Goal: Task Accomplishment & Management: Use online tool/utility

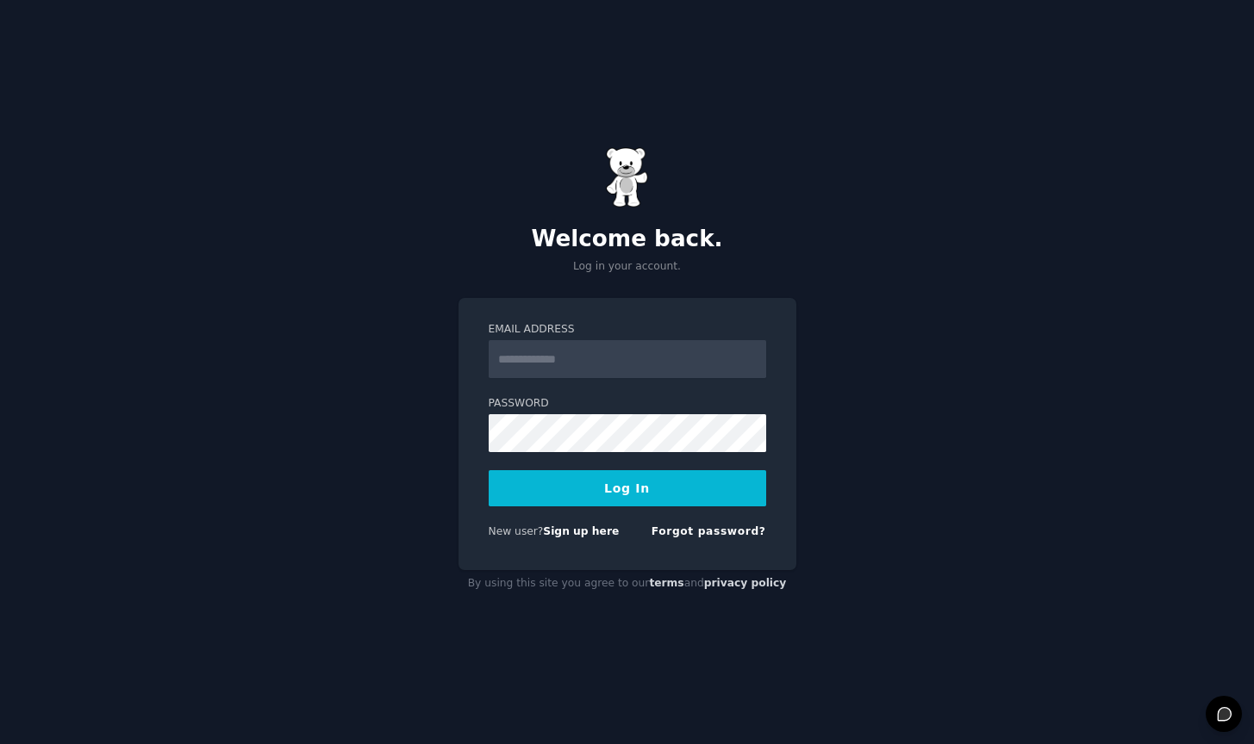
type input "**********"
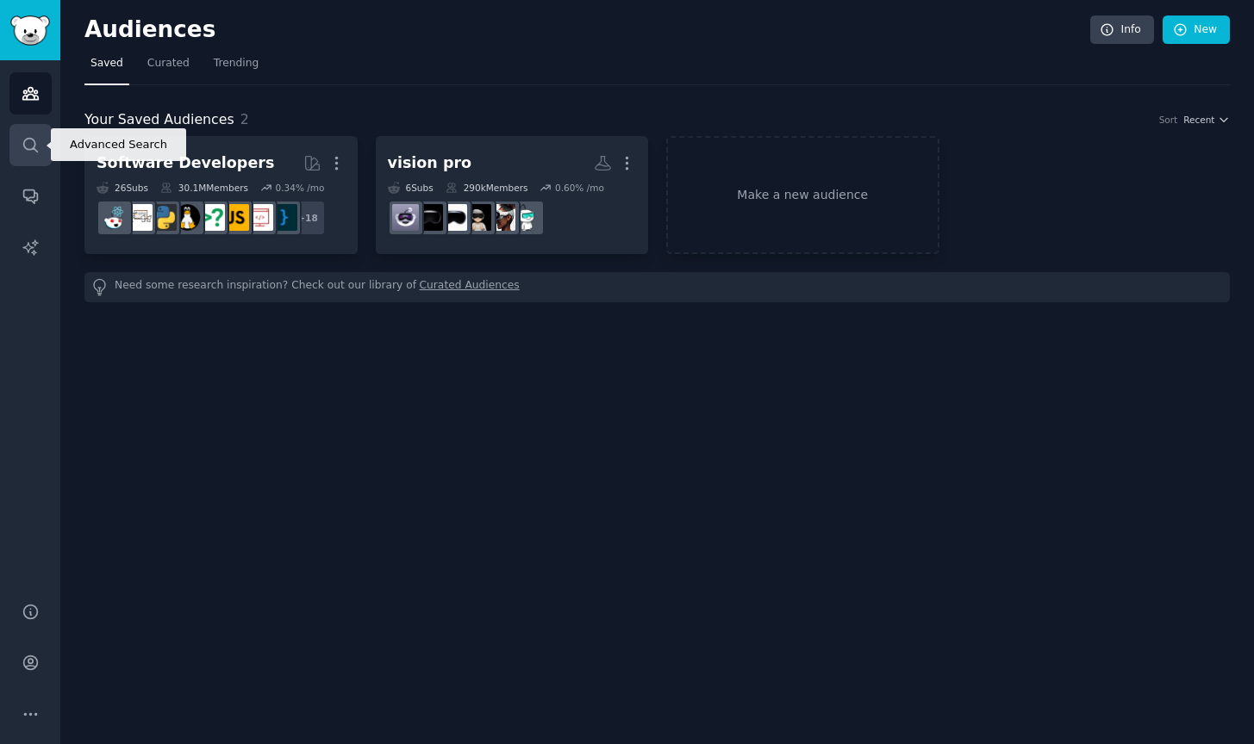
click at [30, 146] on icon "Sidebar" at bounding box center [31, 145] width 18 height 18
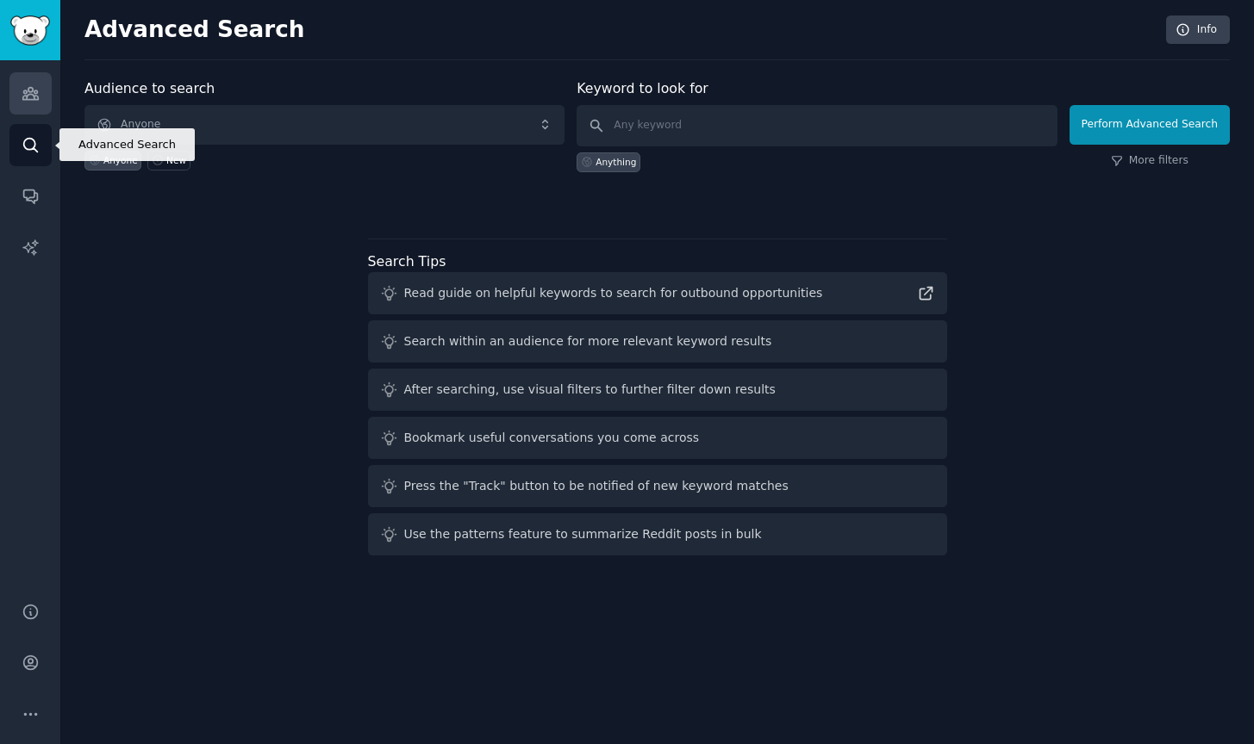
click at [32, 103] on link "Audiences" at bounding box center [30, 93] width 42 height 42
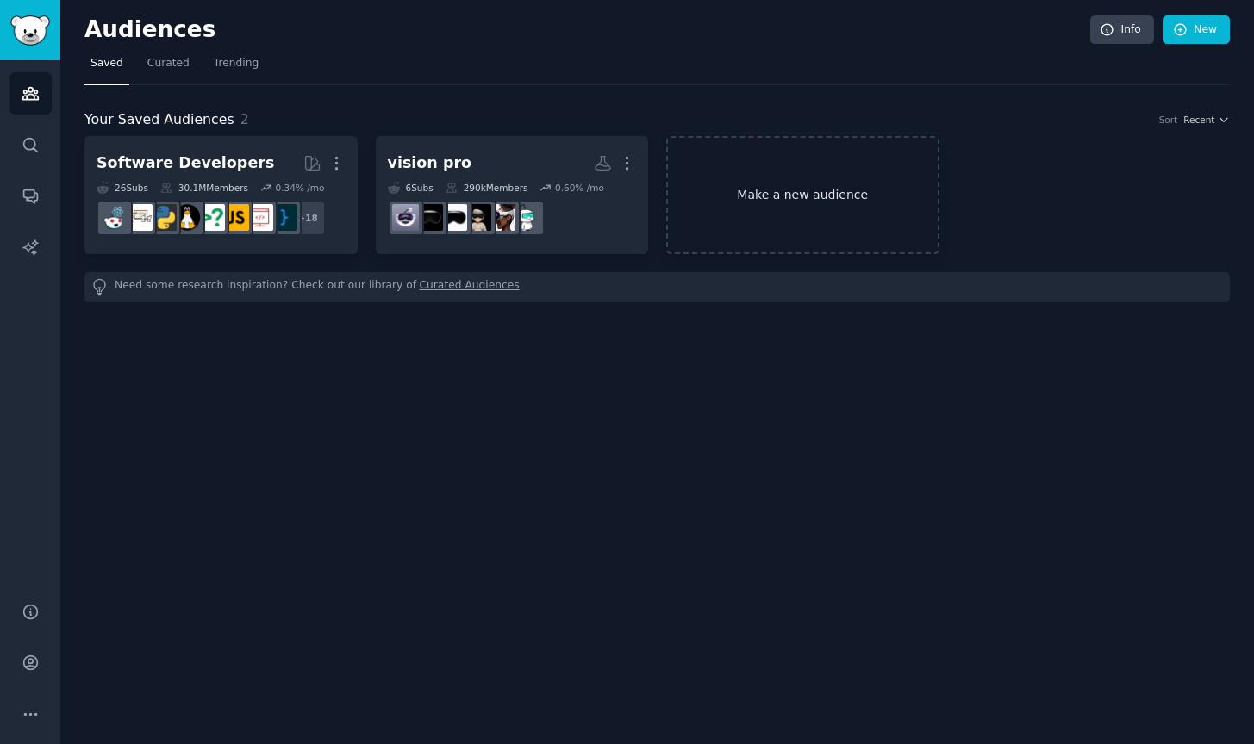
click at [847, 171] on link "Make a new audience" at bounding box center [802, 195] width 273 height 118
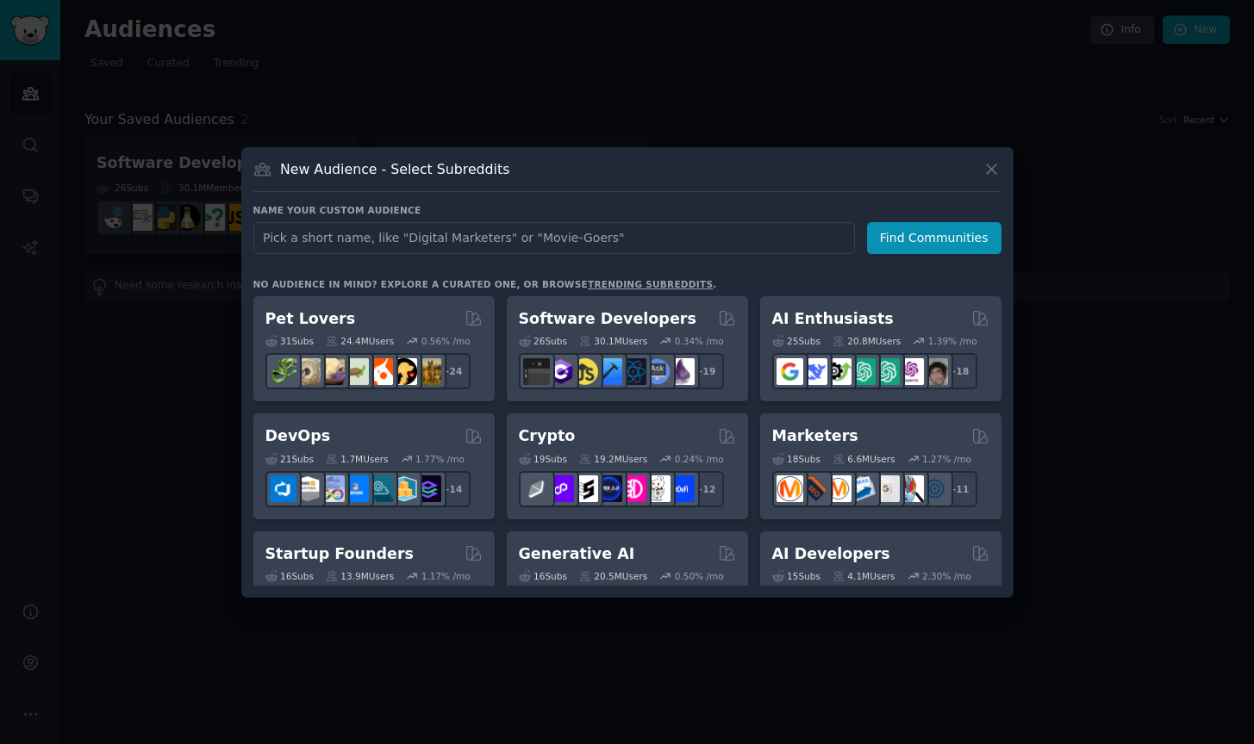
type input "I"
type input "IPTV"
click at [944, 241] on button "Find Communities" at bounding box center [934, 238] width 134 height 32
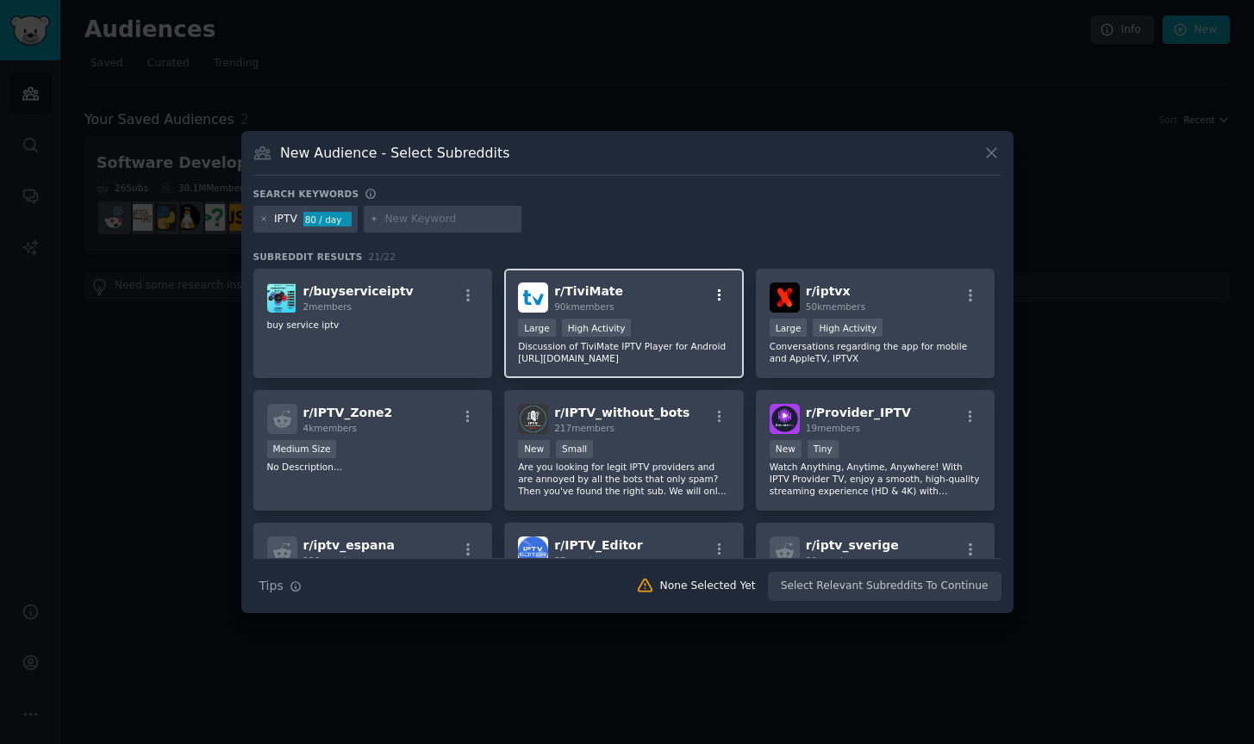
click at [714, 301] on icon "button" at bounding box center [720, 296] width 16 height 16
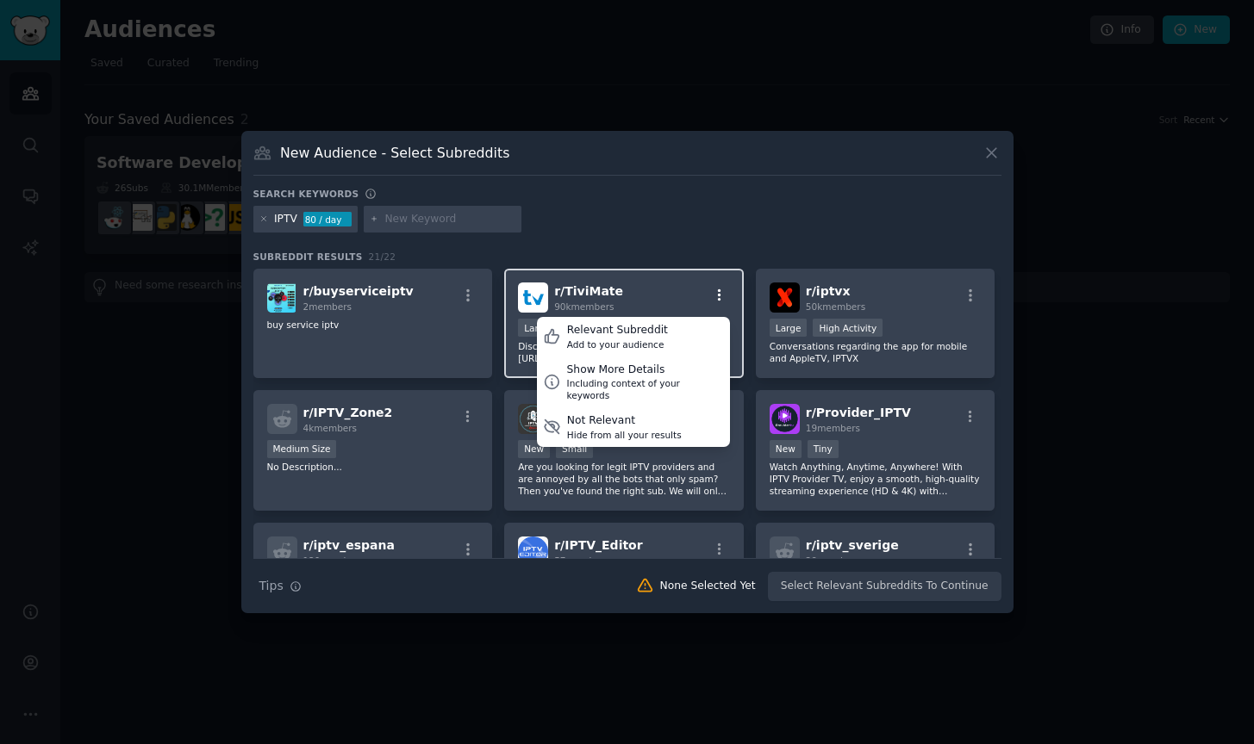
click at [712, 296] on icon "button" at bounding box center [720, 296] width 16 height 16
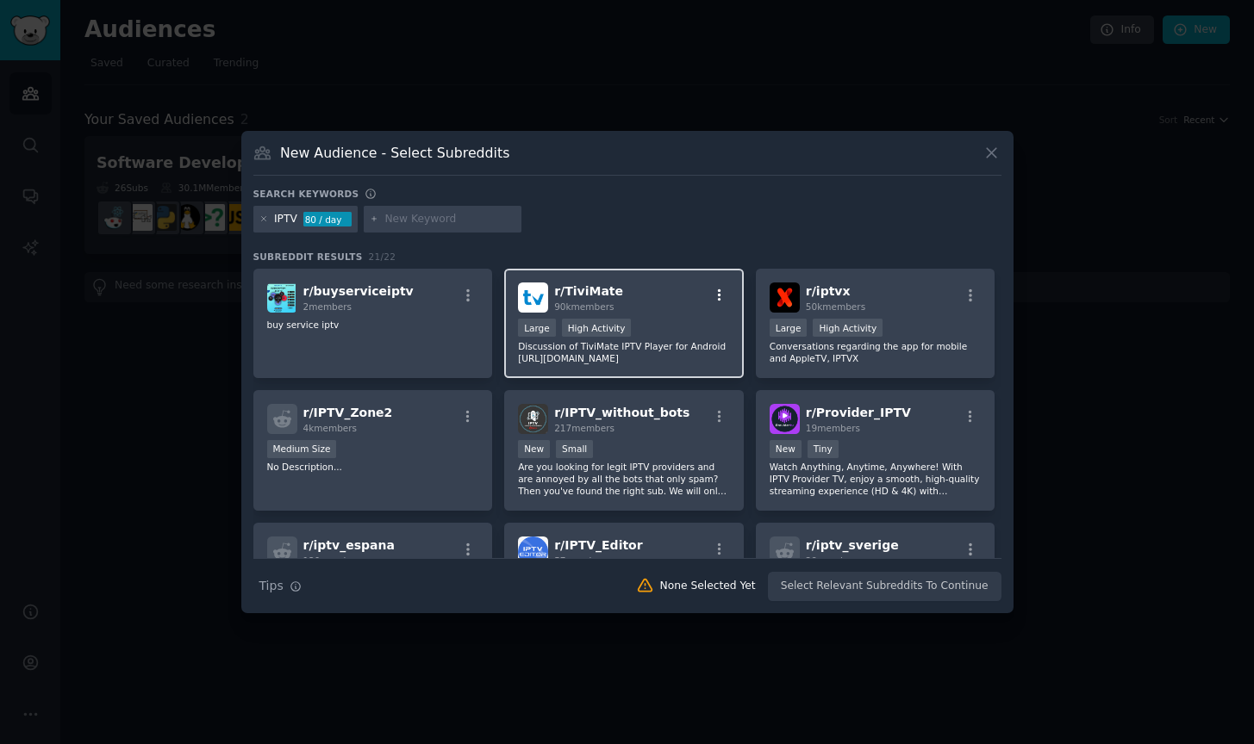
click at [715, 297] on icon "button" at bounding box center [720, 296] width 16 height 16
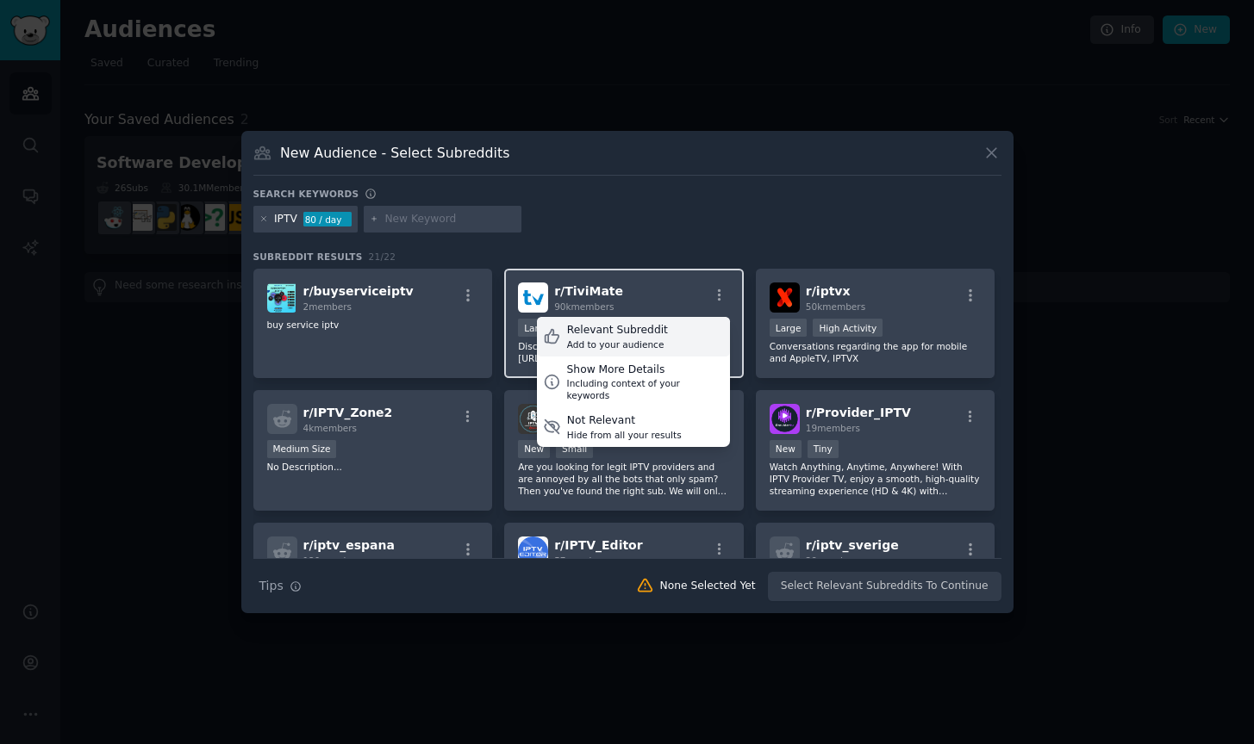
click at [658, 336] on div "Relevant Subreddit" at bounding box center [617, 331] width 101 height 16
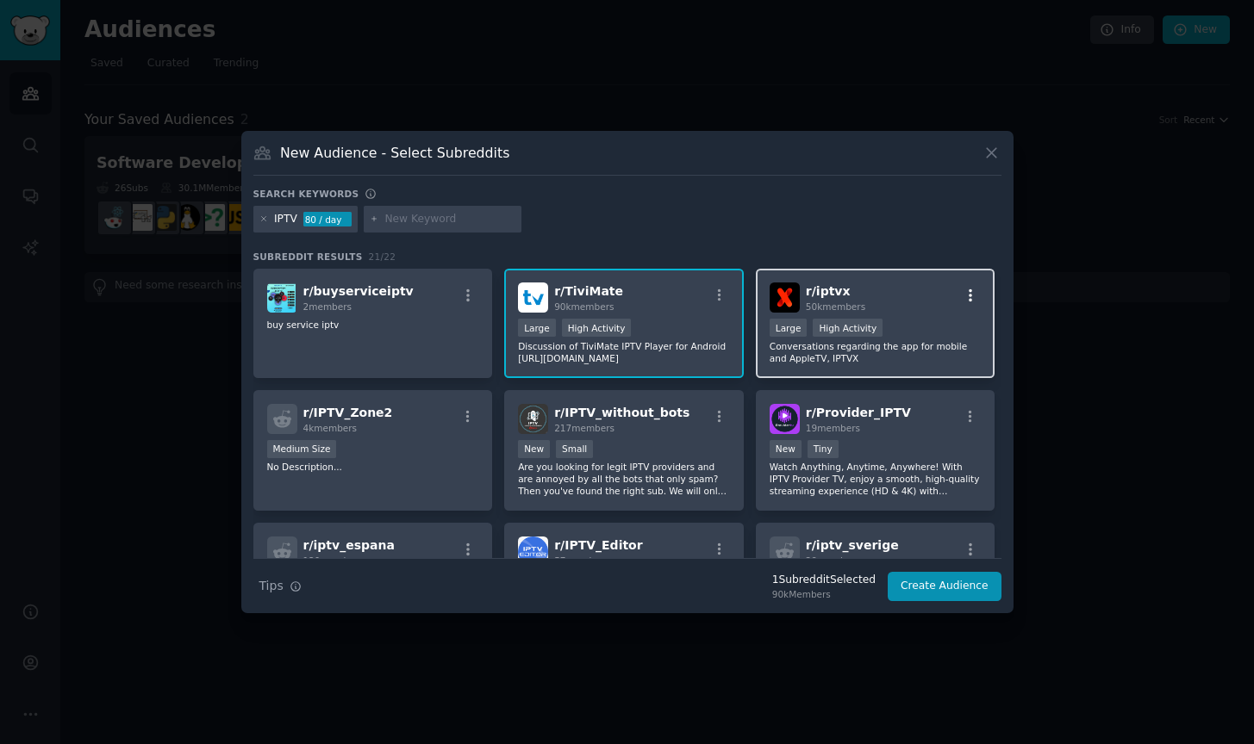
click at [972, 301] on icon "button" at bounding box center [970, 296] width 16 height 16
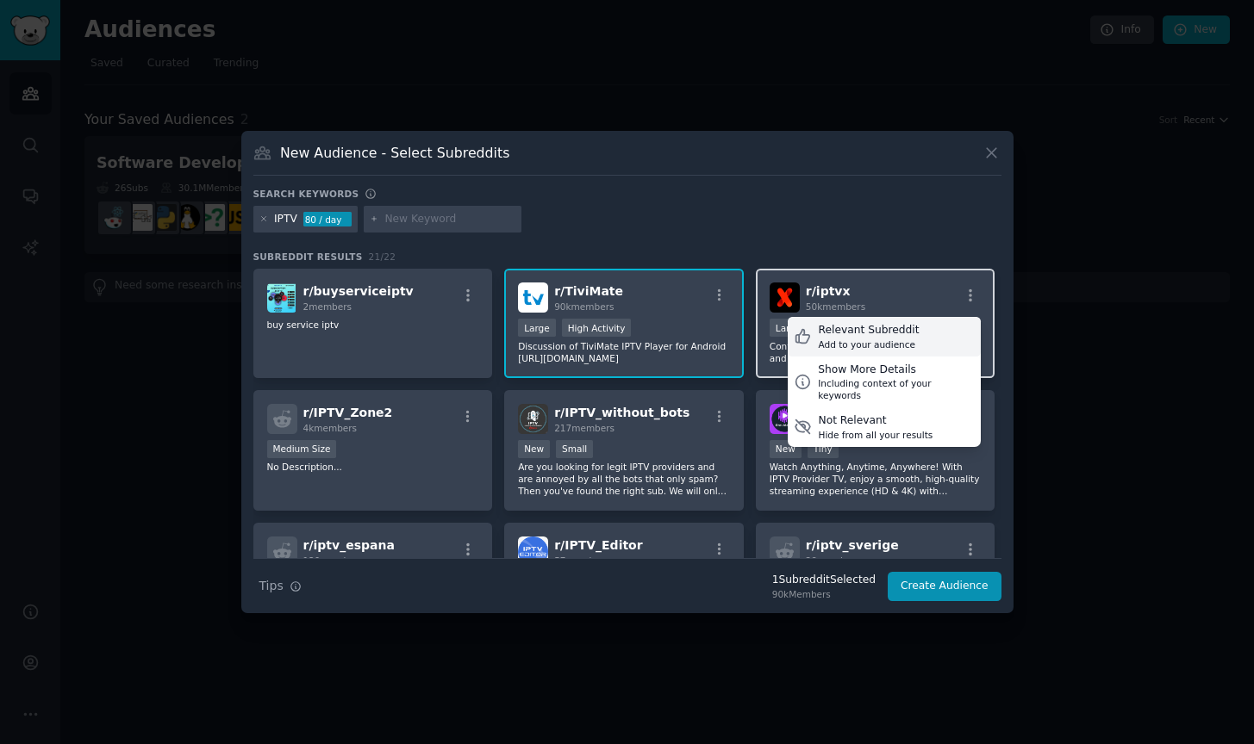
click at [912, 340] on div "Relevant Subreddit Add to your audience" at bounding box center [883, 337] width 193 height 40
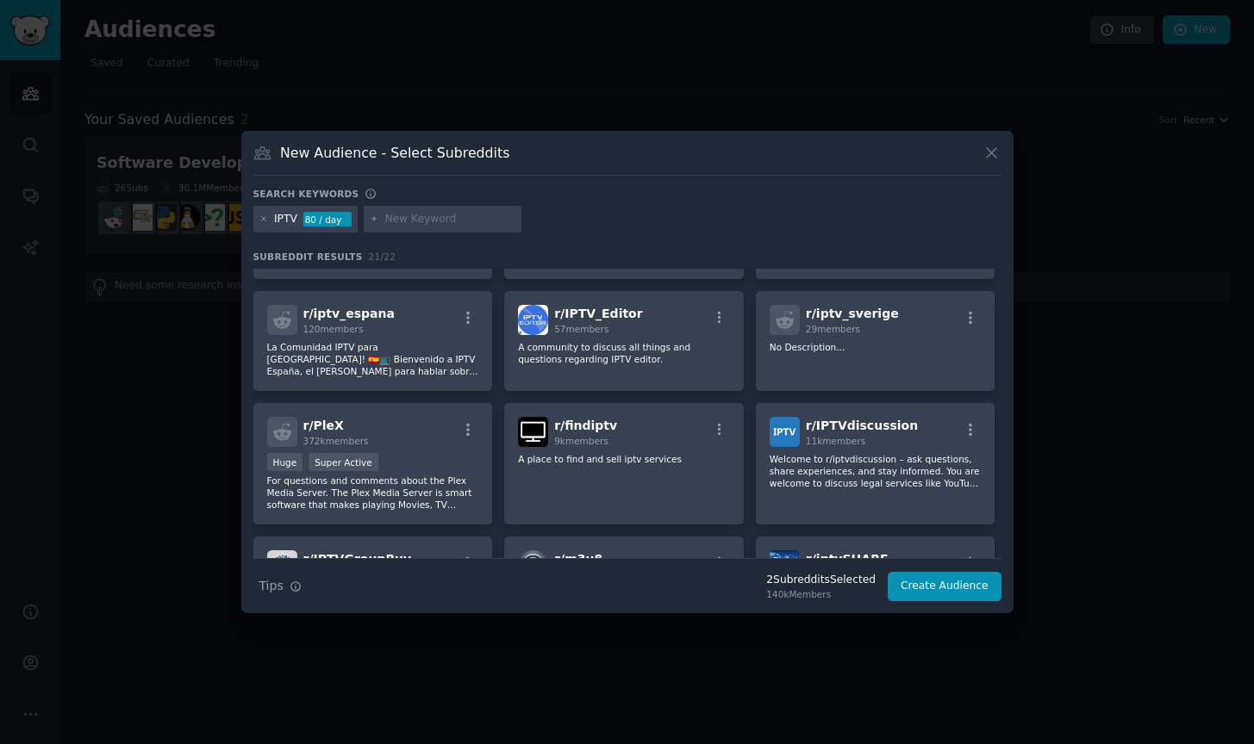
scroll to position [256, 0]
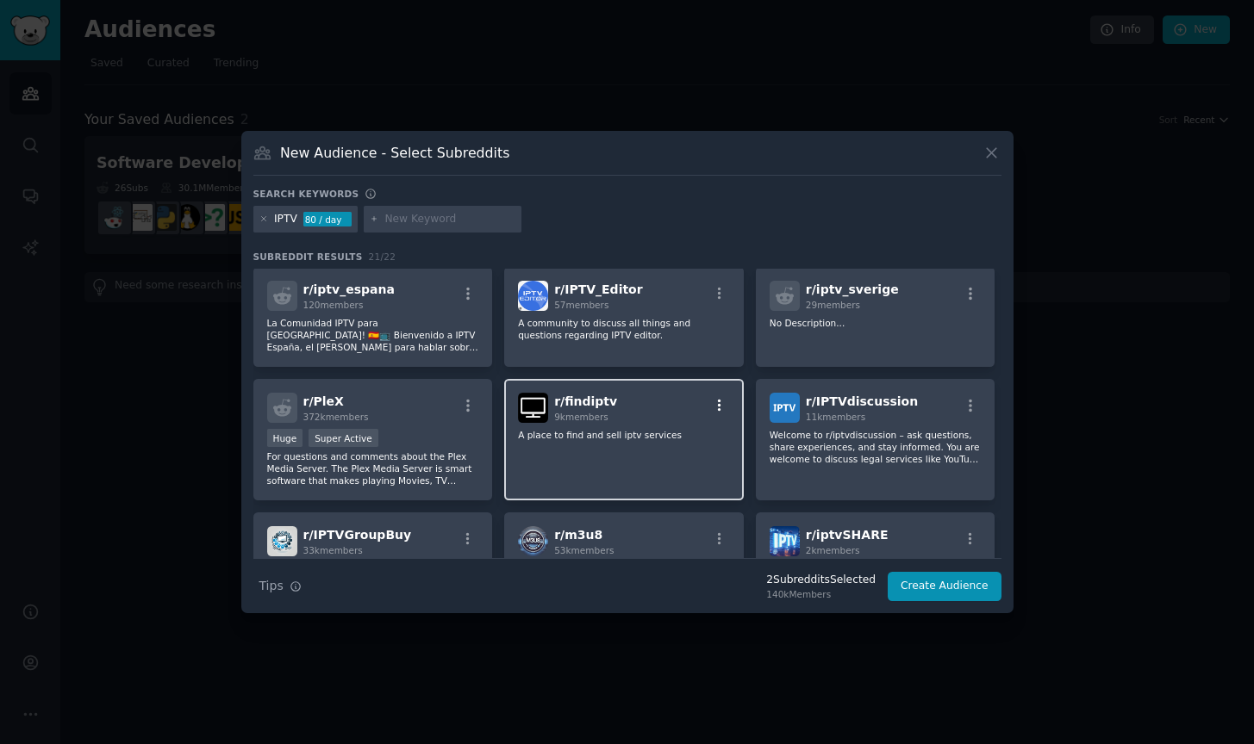
click at [718, 402] on icon "button" at bounding box center [719, 406] width 3 height 12
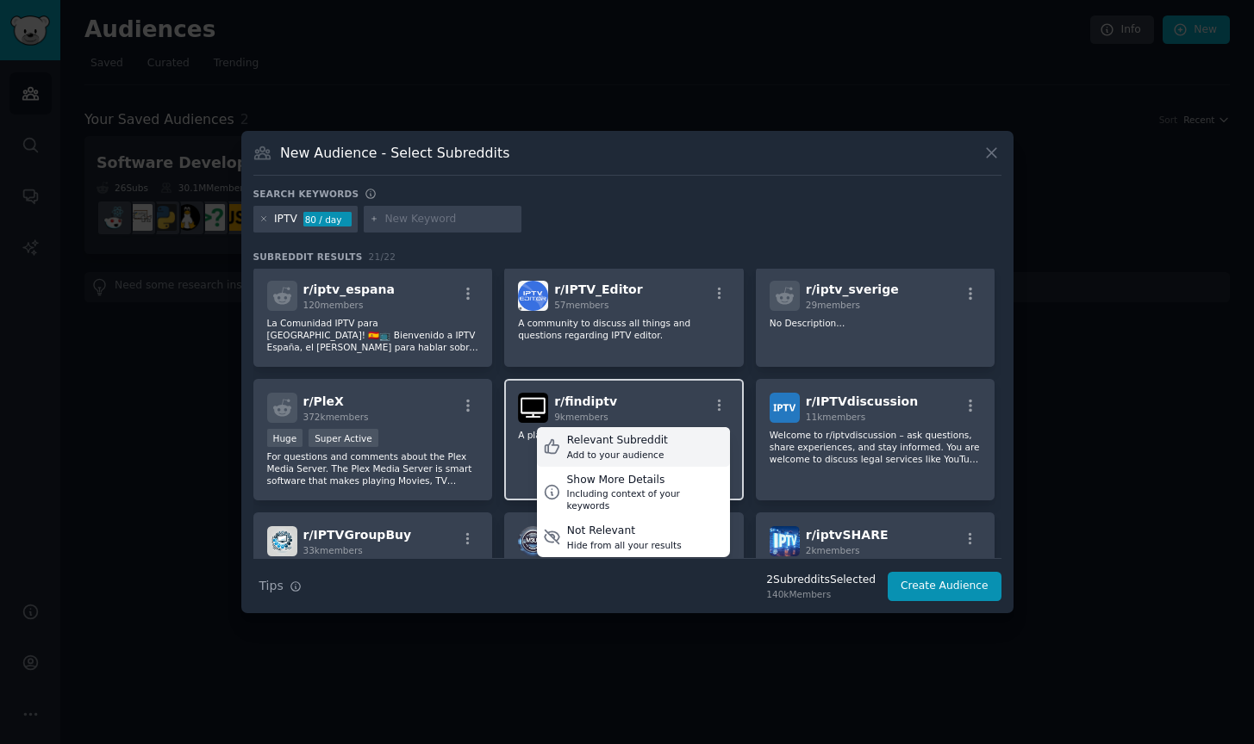
click at [703, 438] on div "Relevant Subreddit Add to your audience" at bounding box center [633, 447] width 193 height 40
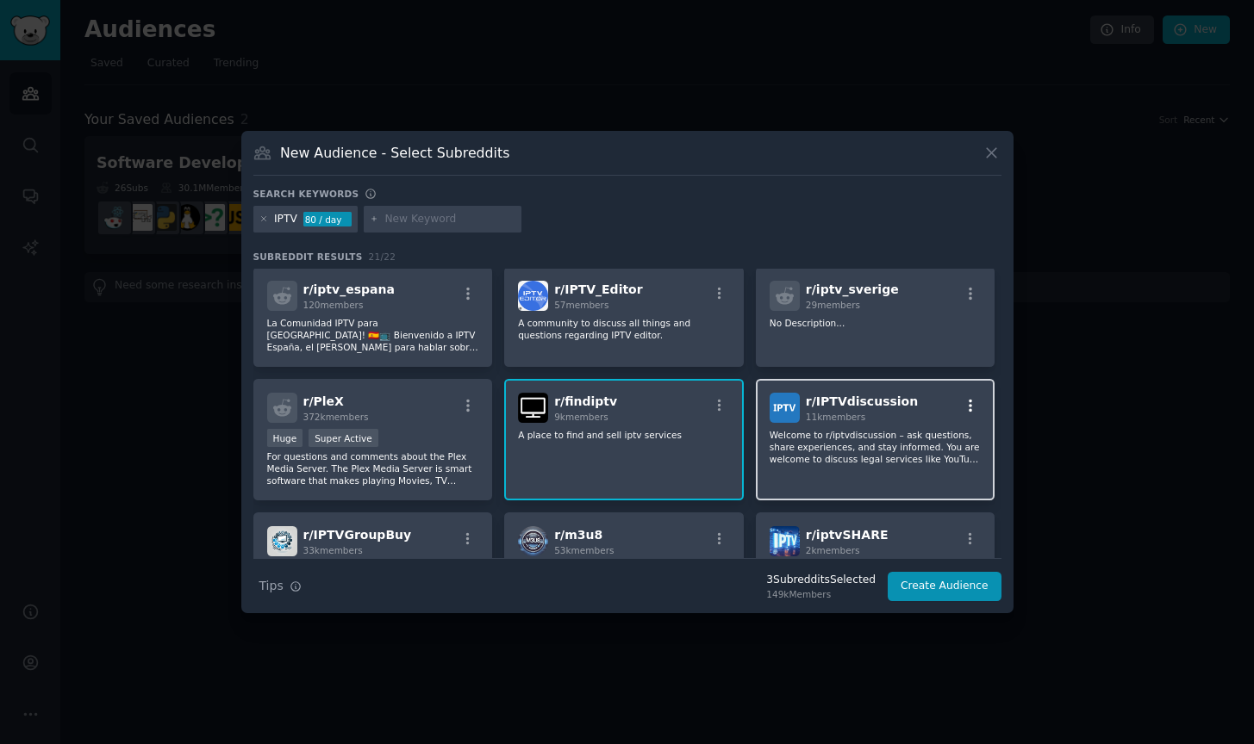
click at [968, 411] on icon "button" at bounding box center [969, 406] width 3 height 12
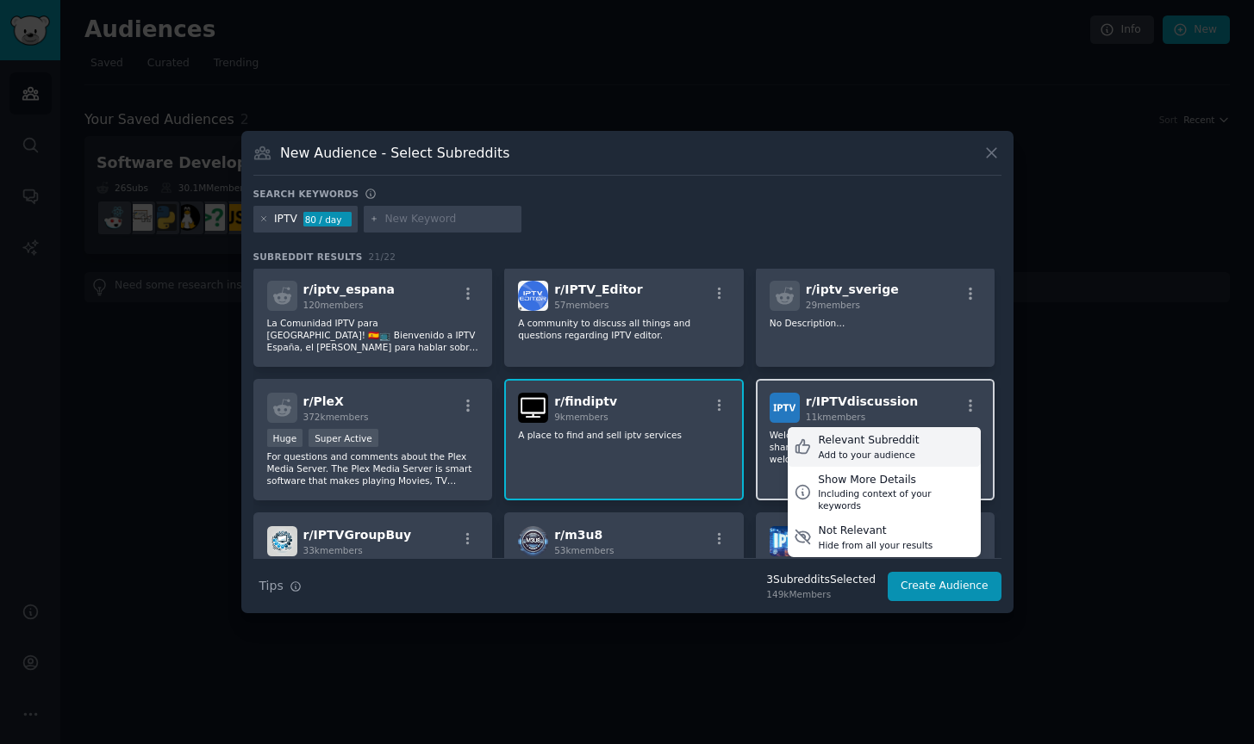
click at [932, 439] on div "Relevant Subreddit Add to your audience" at bounding box center [883, 447] width 193 height 40
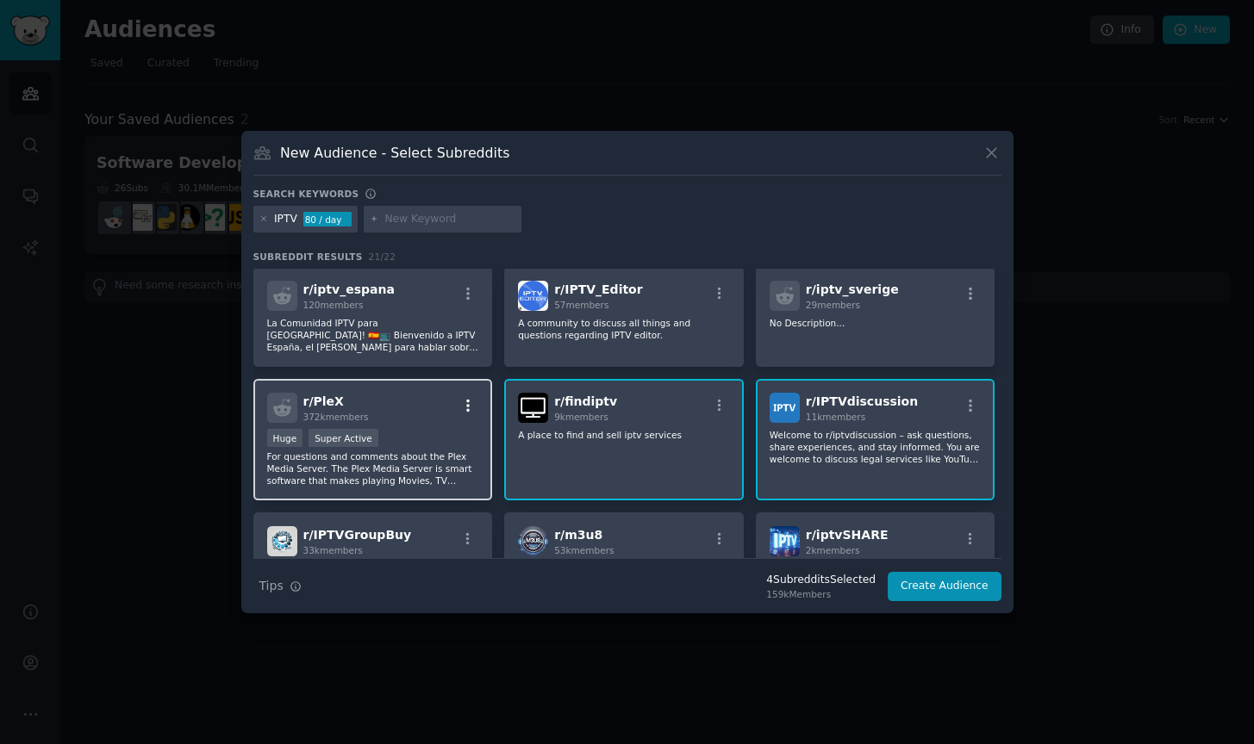
click at [472, 407] on icon "button" at bounding box center [468, 406] width 16 height 16
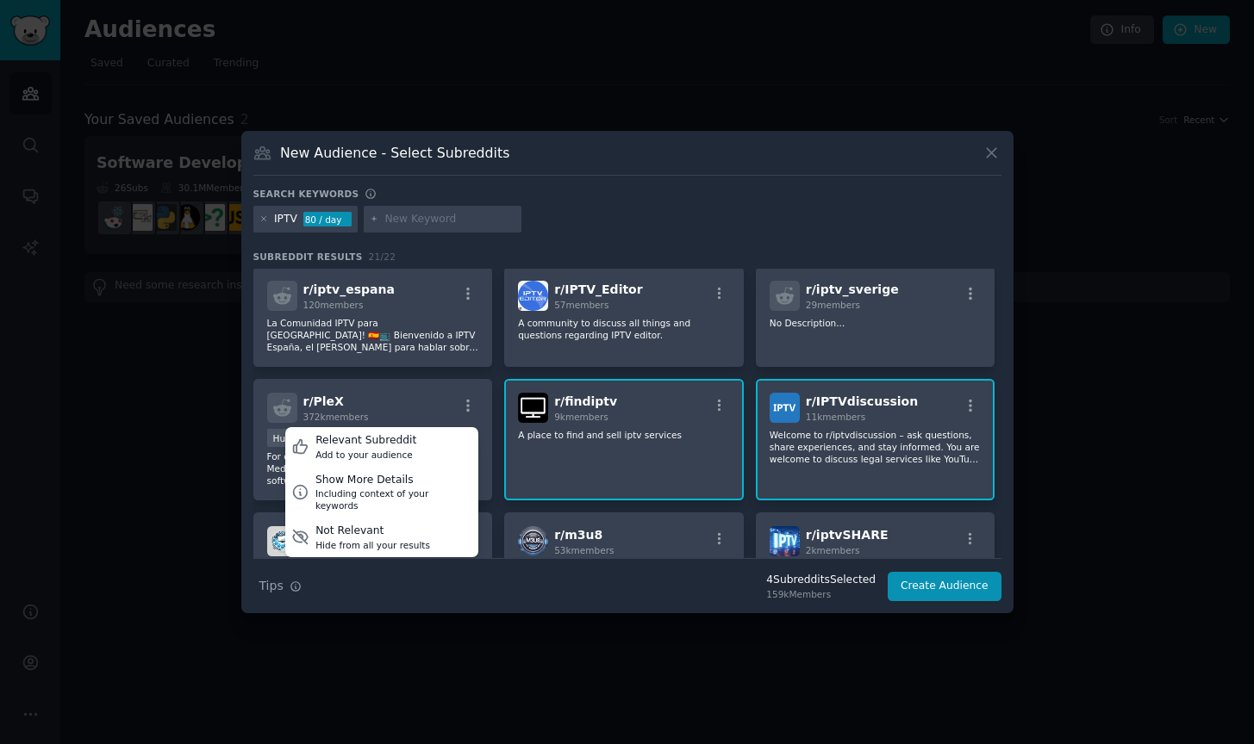
click at [601, 464] on div "r/ findiptv 9k members A place to find and sell iptv services" at bounding box center [624, 439] width 240 height 121
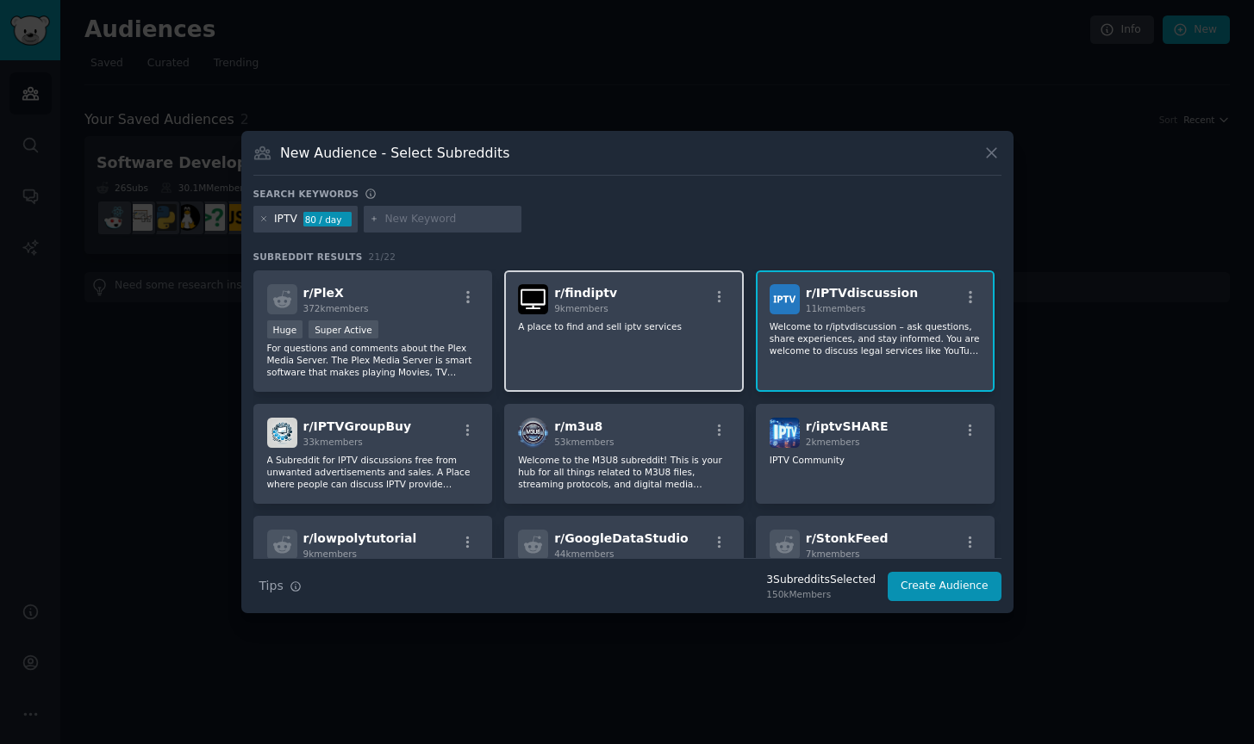
scroll to position [384, 0]
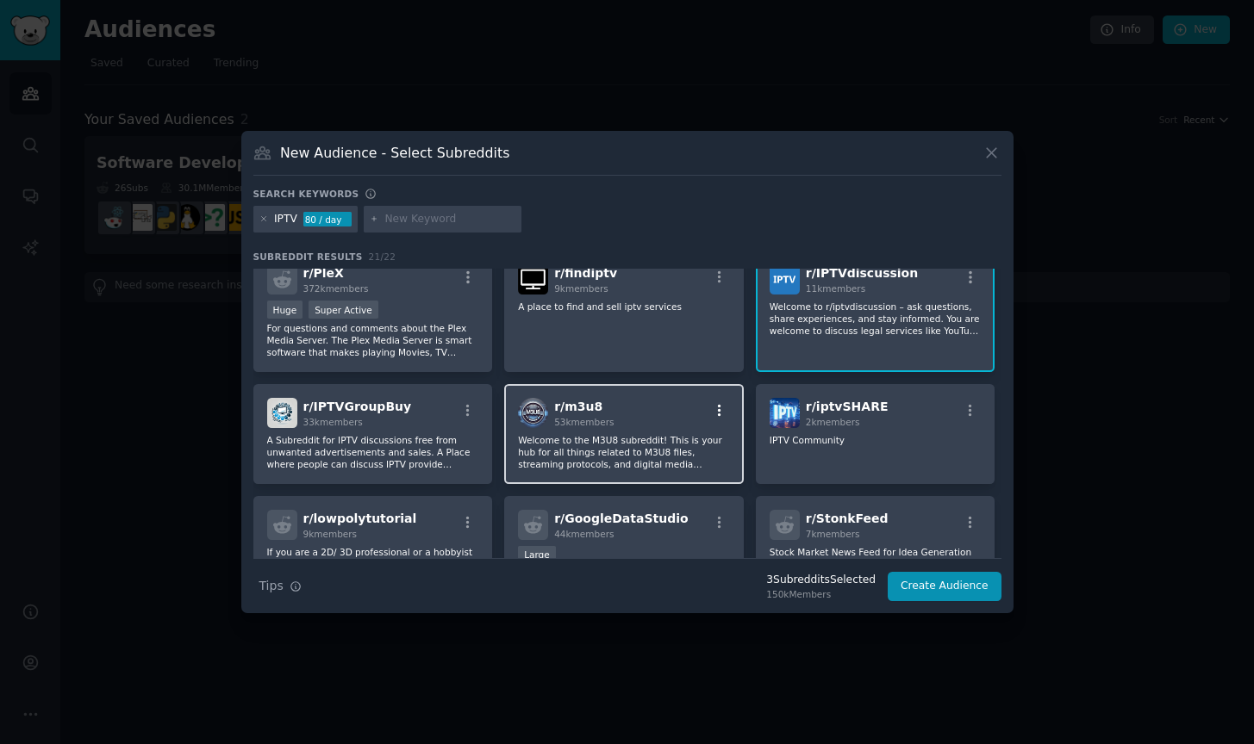
click at [714, 407] on icon "button" at bounding box center [720, 411] width 16 height 16
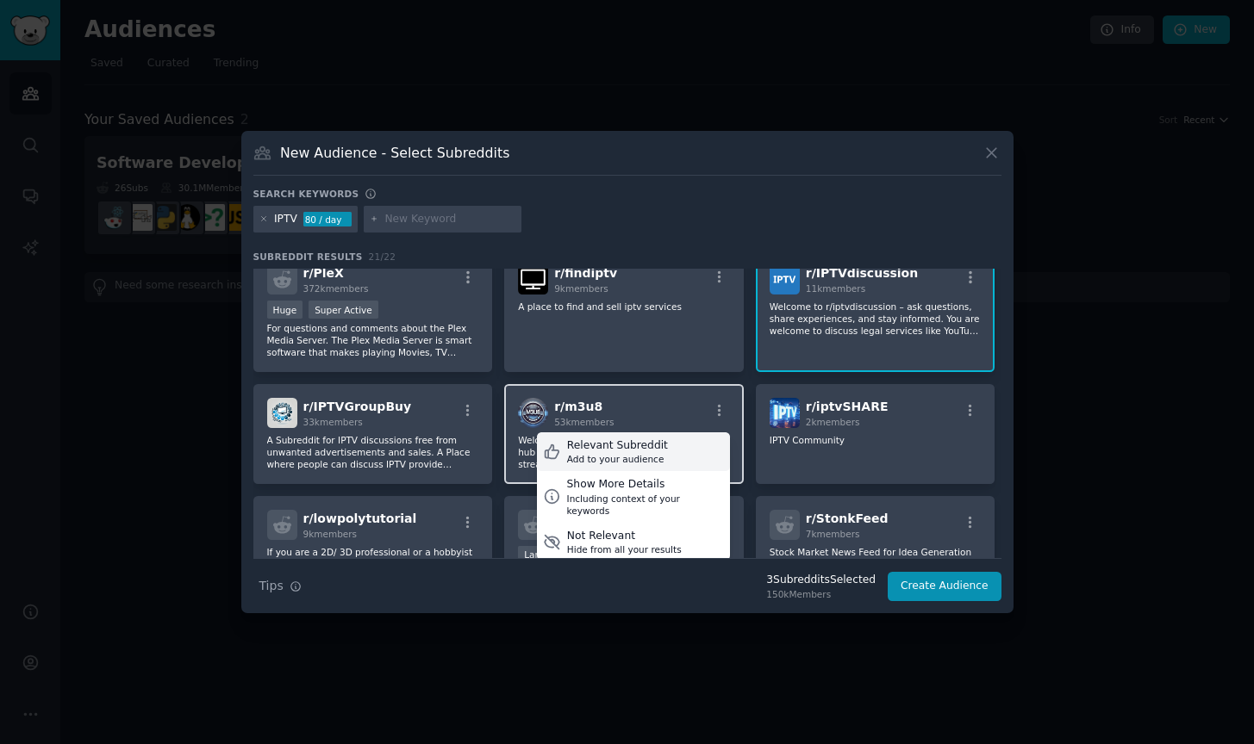
click at [676, 453] on div "Relevant Subreddit Add to your audience" at bounding box center [633, 453] width 193 height 40
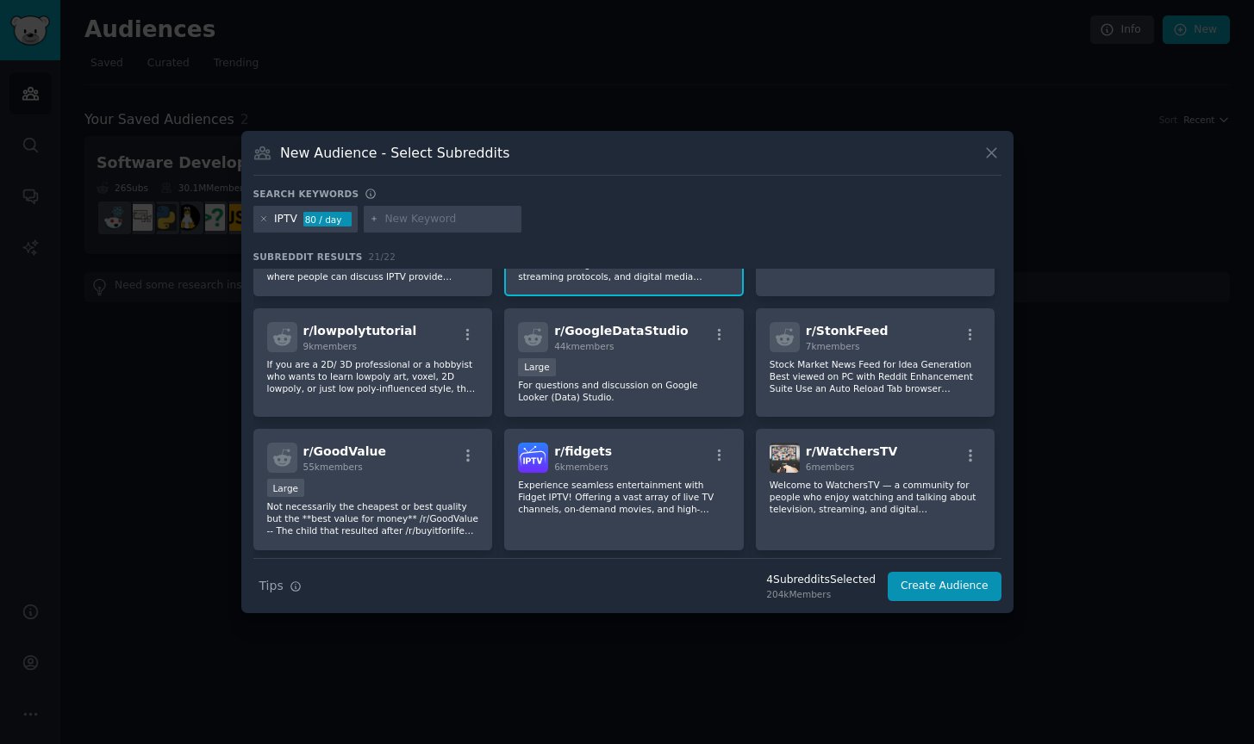
scroll to position [574, 0]
click at [421, 223] on input "text" at bounding box center [449, 220] width 131 height 16
type input "epg"
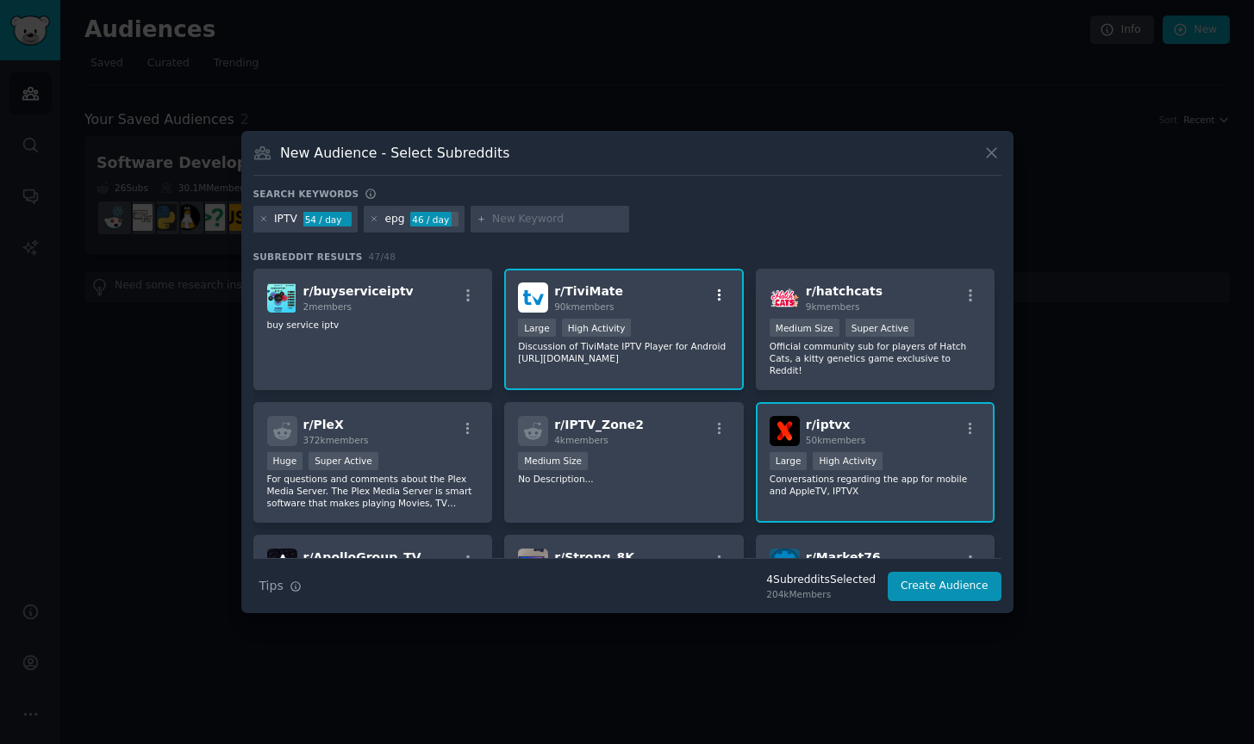
click at [719, 300] on icon "button" at bounding box center [720, 296] width 16 height 16
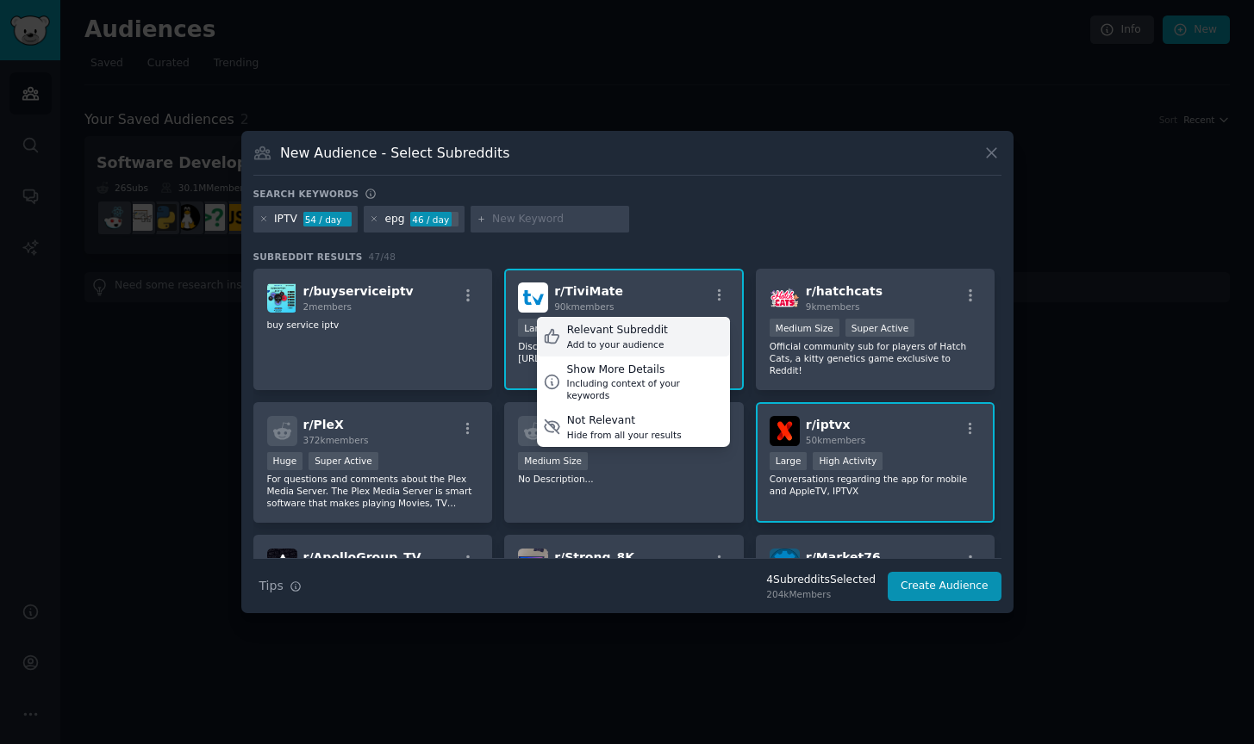
click at [685, 337] on div "Relevant Subreddit Add to your audience" at bounding box center [633, 337] width 193 height 40
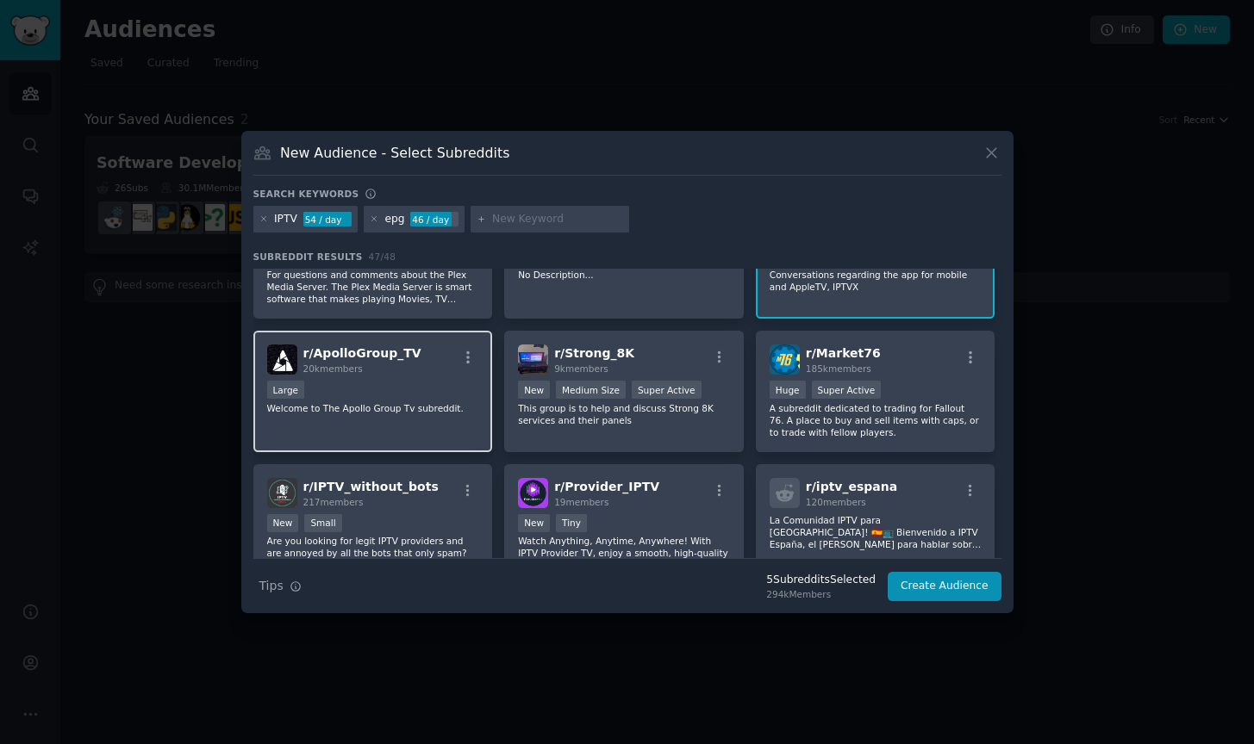
scroll to position [208, 0]
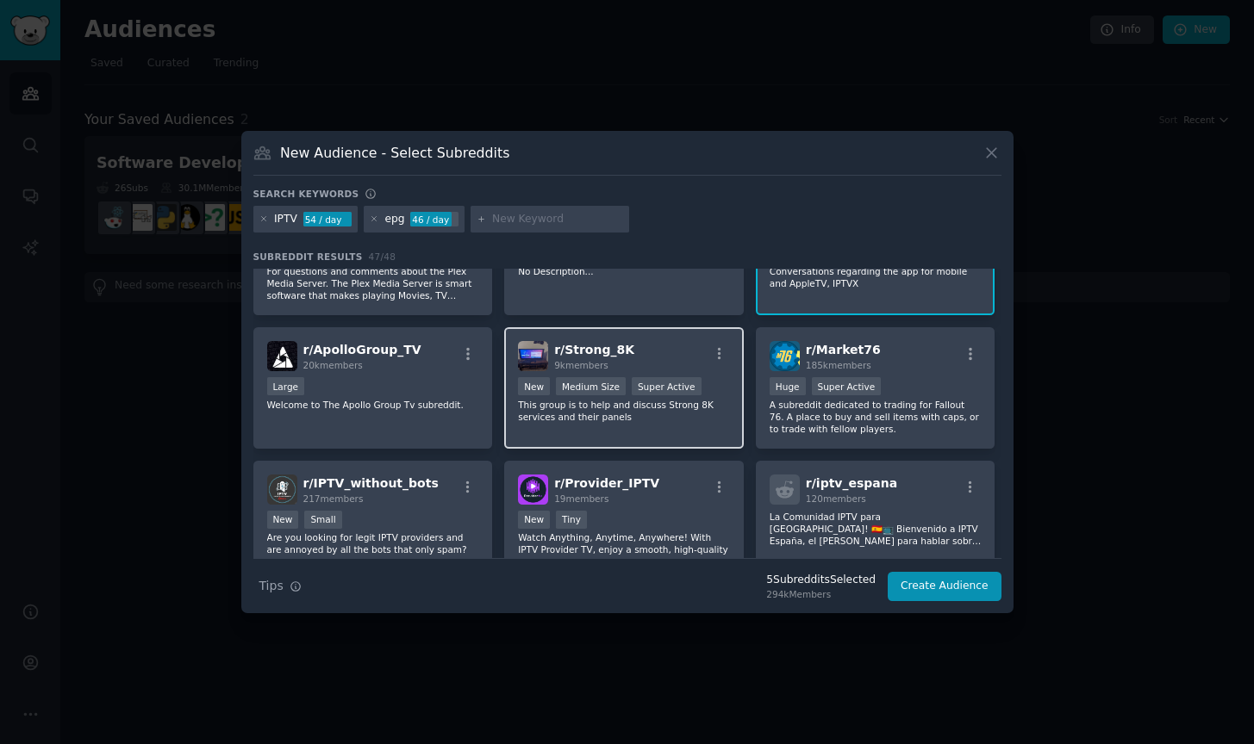
click at [686, 358] on div "r/ Strong_8K 9k members" at bounding box center [624, 356] width 212 height 30
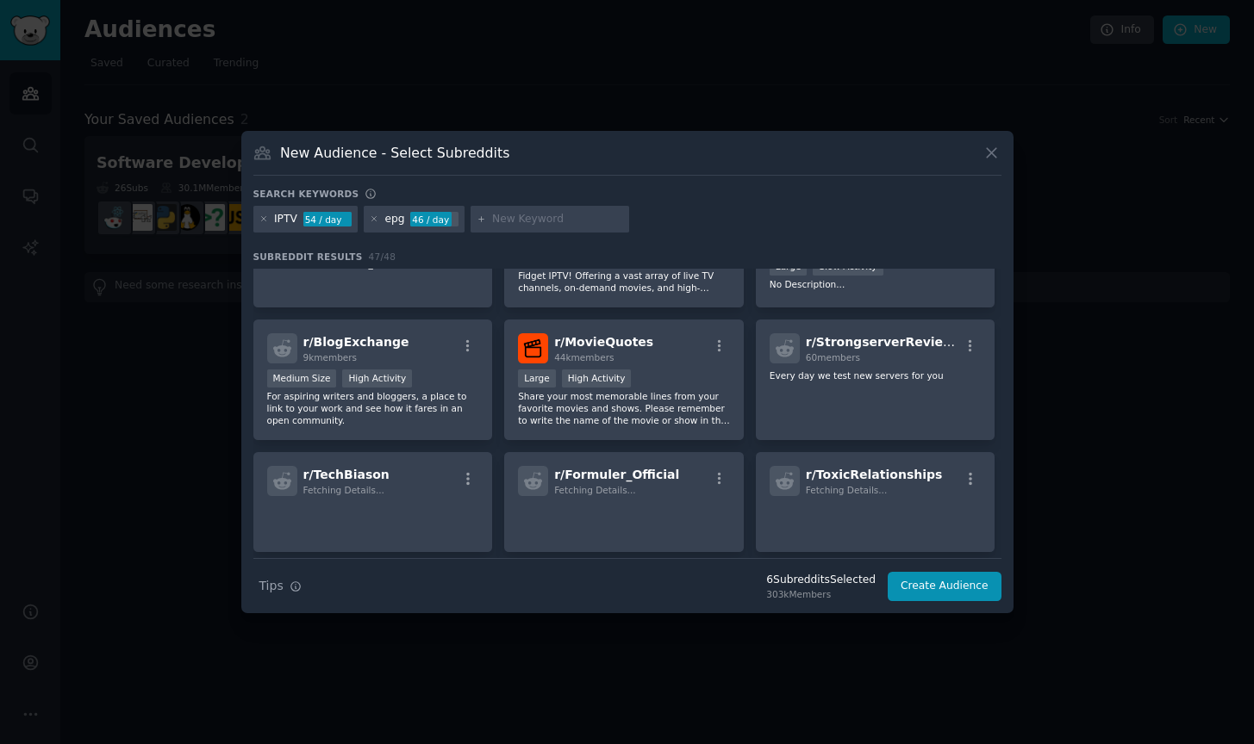
scroll to position [1396, 0]
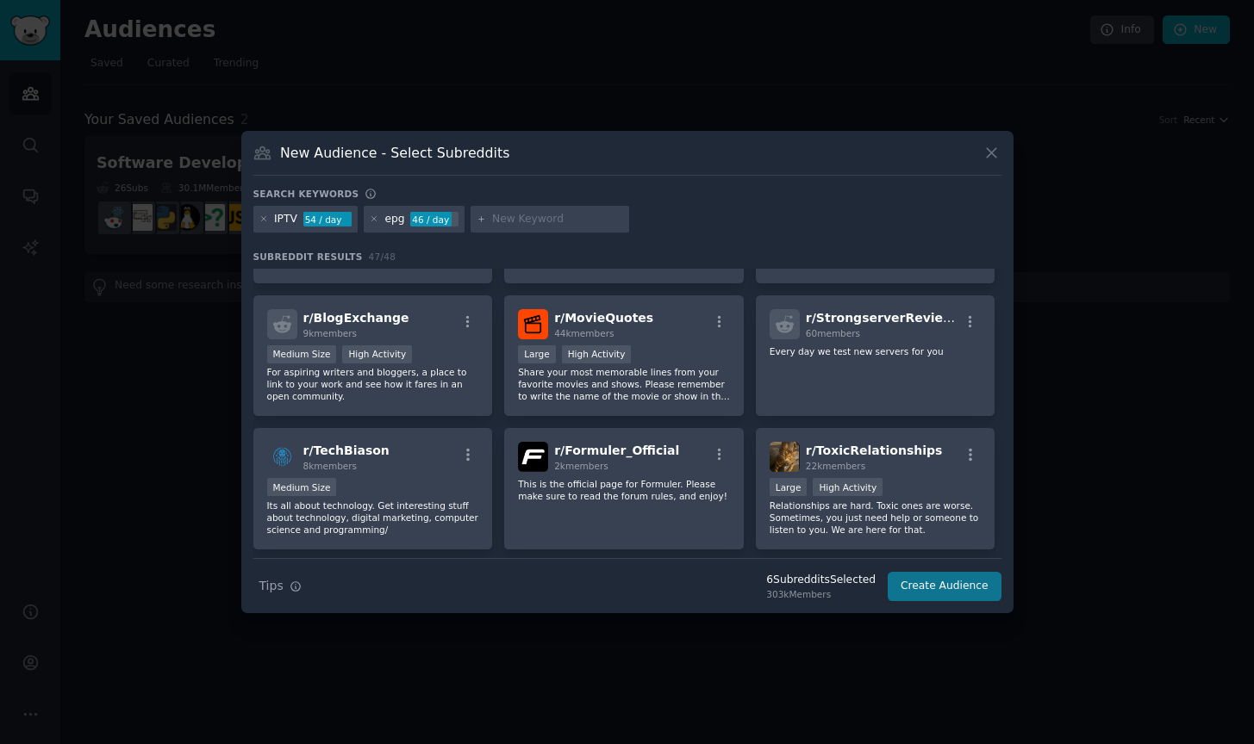
click at [927, 588] on button "Create Audience" at bounding box center [944, 586] width 114 height 29
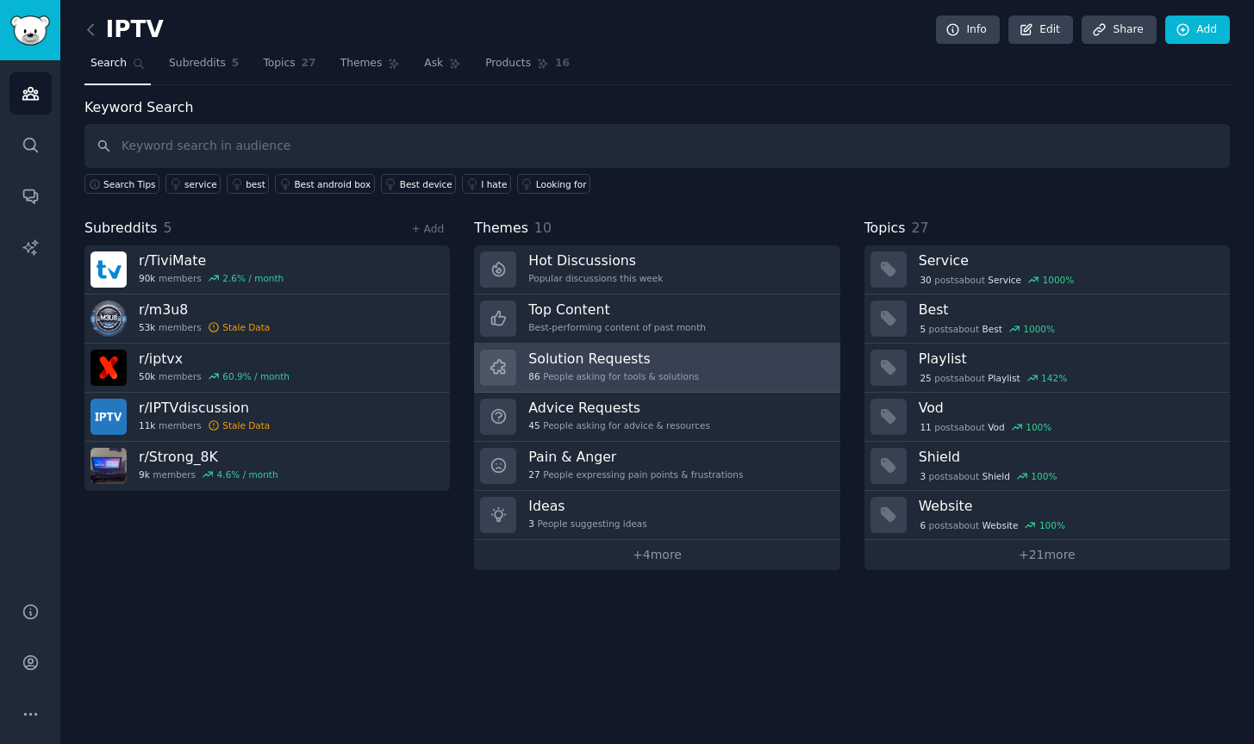
click at [716, 364] on link "Solution Requests 86 People asking for tools & solutions" at bounding box center [656, 368] width 365 height 49
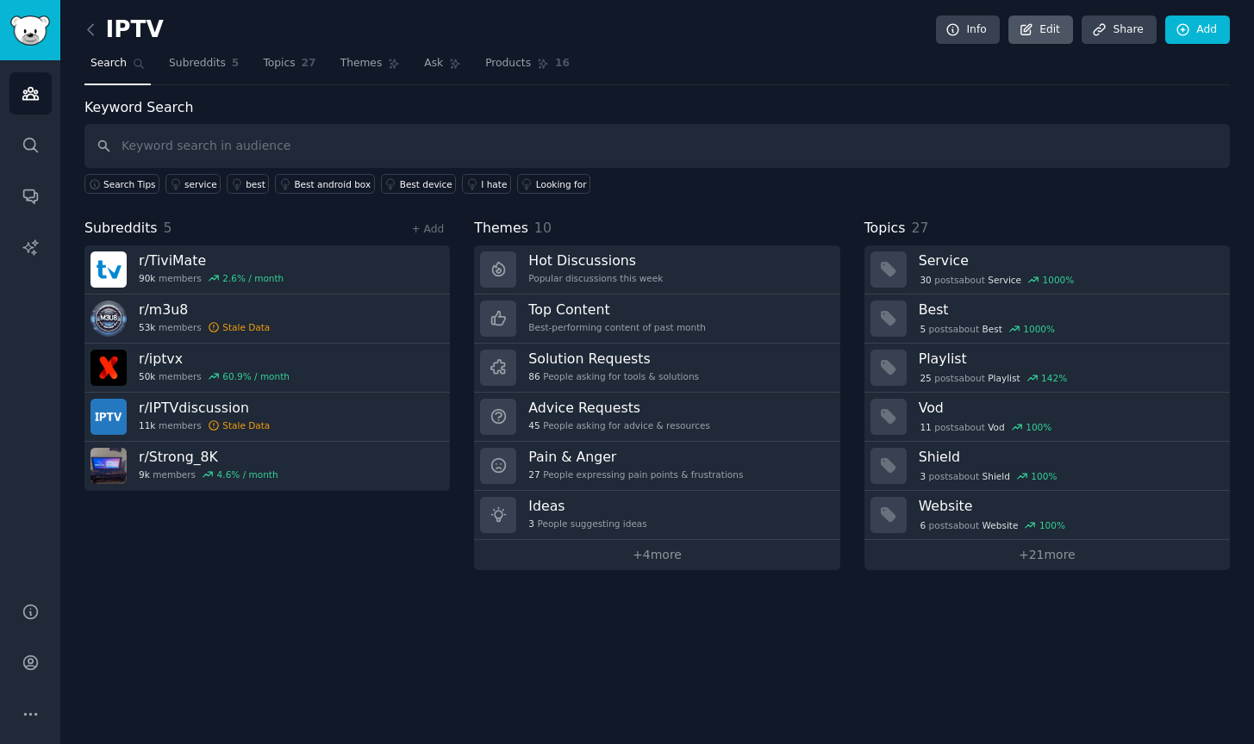
click at [1050, 31] on link "Edit" at bounding box center [1040, 30] width 65 height 29
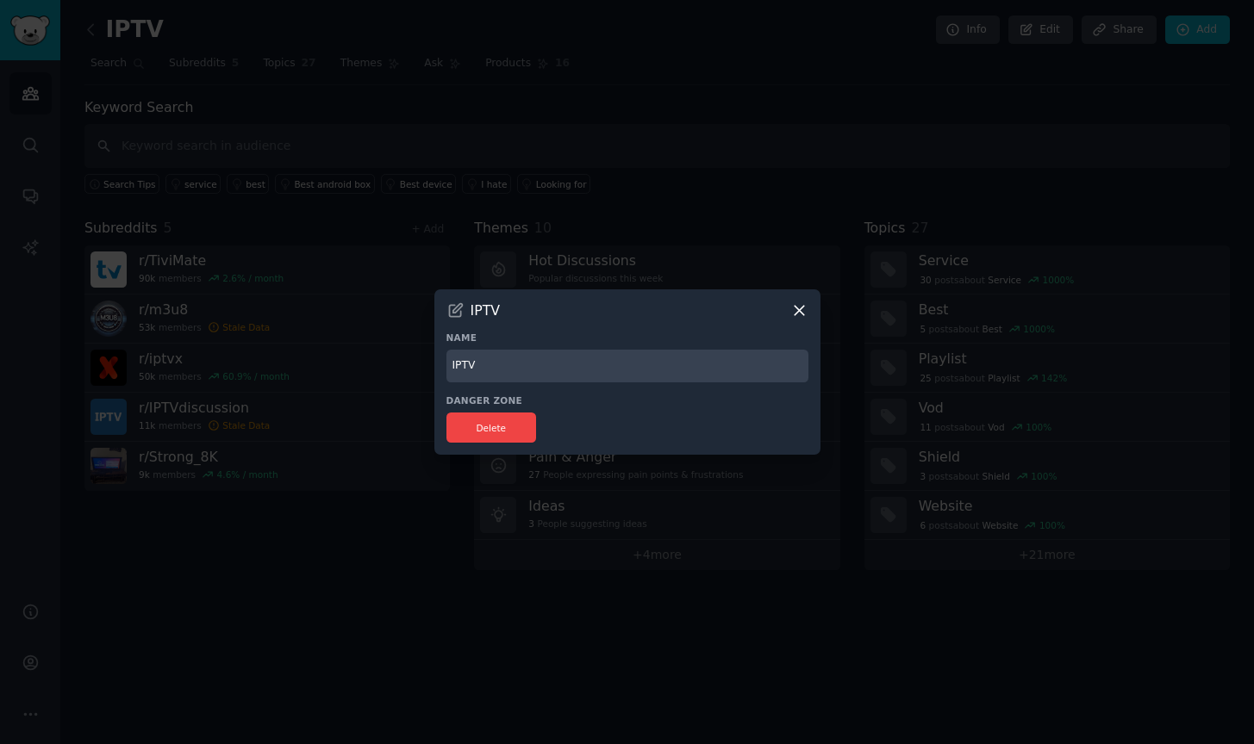
click at [810, 312] on div "IPTV Name IPTV Danger Zone Delete" at bounding box center [627, 372] width 386 height 166
click at [802, 307] on icon at bounding box center [798, 310] width 9 height 9
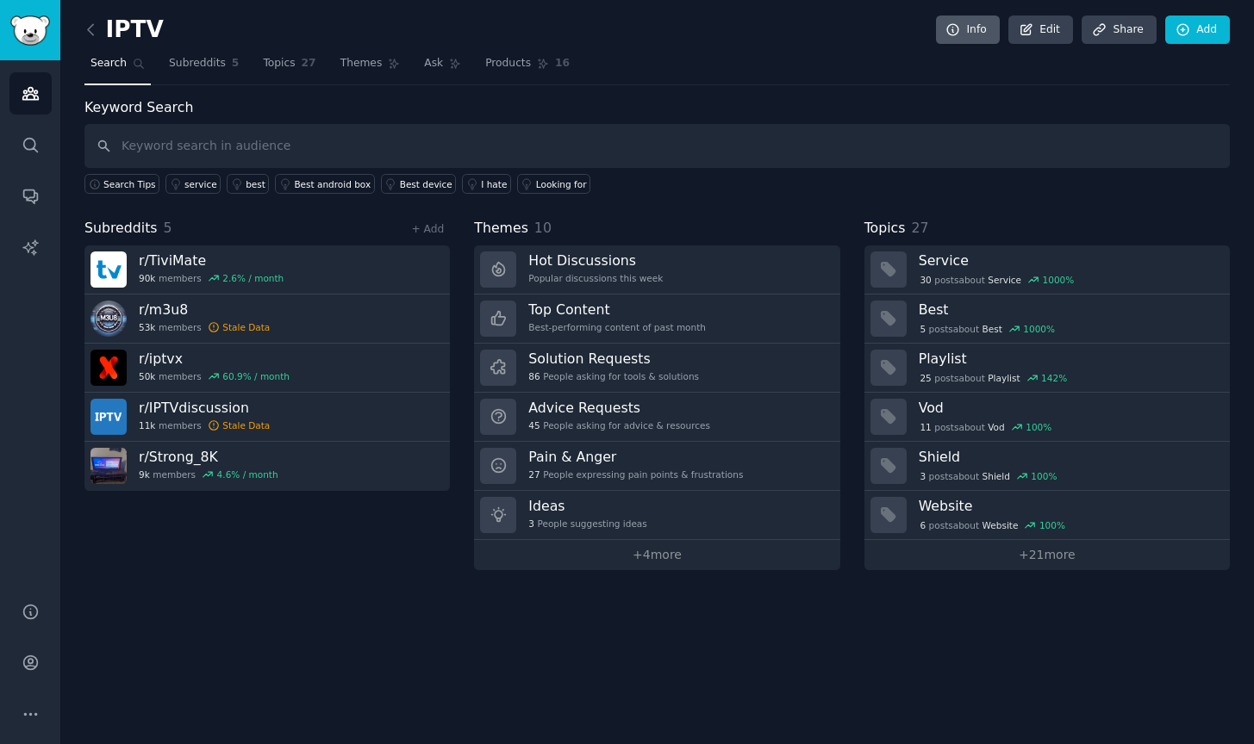
click at [954, 24] on icon at bounding box center [952, 29] width 11 height 11
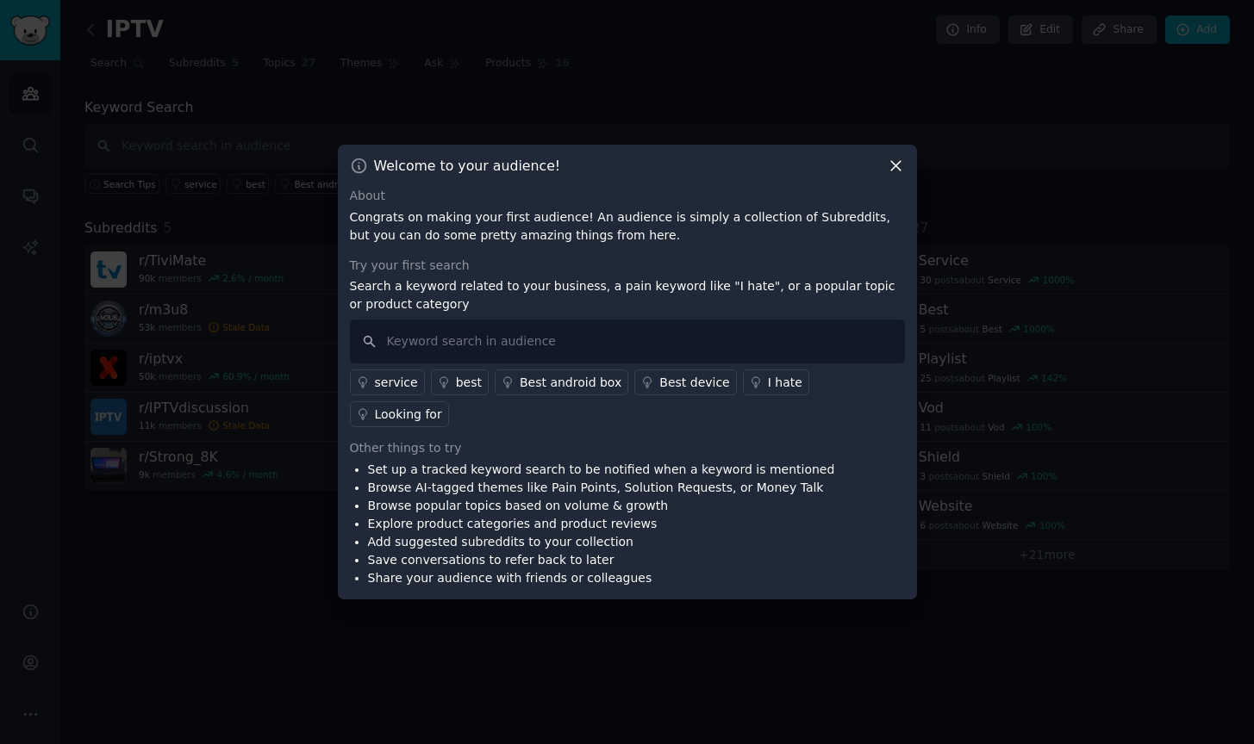
click at [897, 175] on icon at bounding box center [896, 166] width 18 height 18
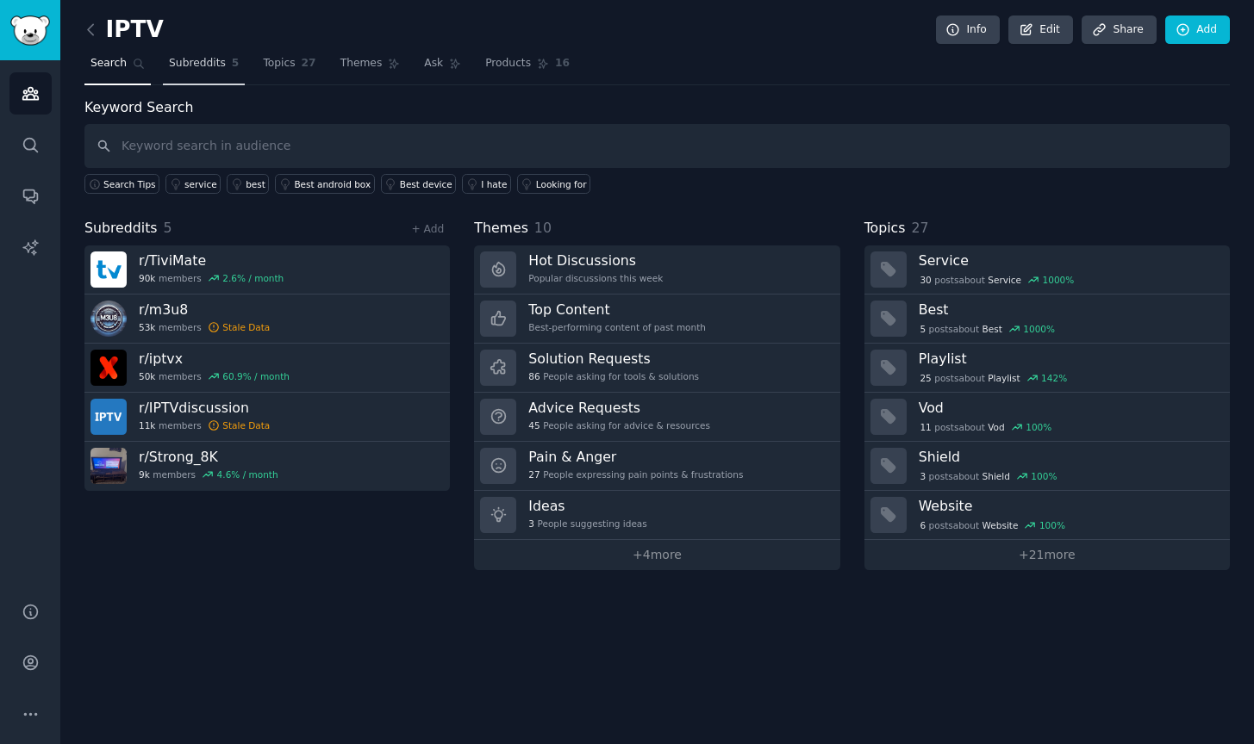
click at [209, 63] on span "Subreddits" at bounding box center [197, 64] width 57 height 16
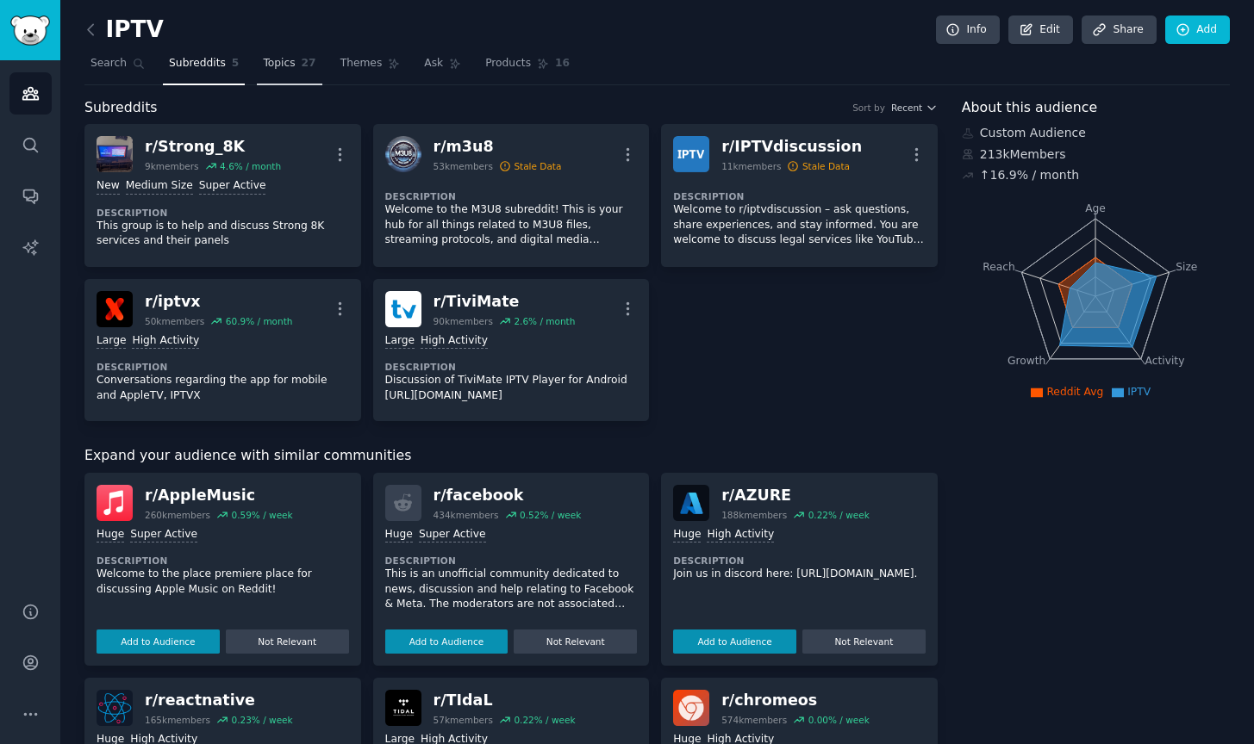
click at [302, 64] on span "27" at bounding box center [309, 64] width 15 height 16
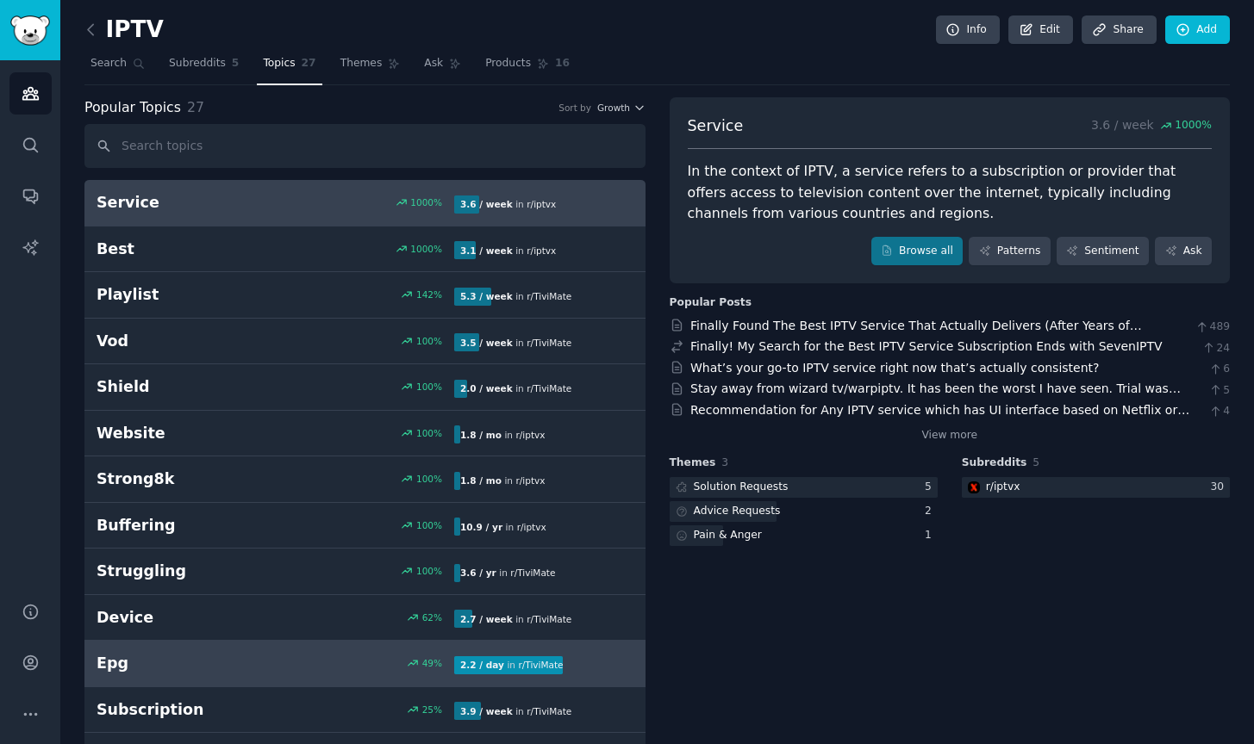
click at [215, 655] on h2 "Epg" at bounding box center [185, 664] width 179 height 22
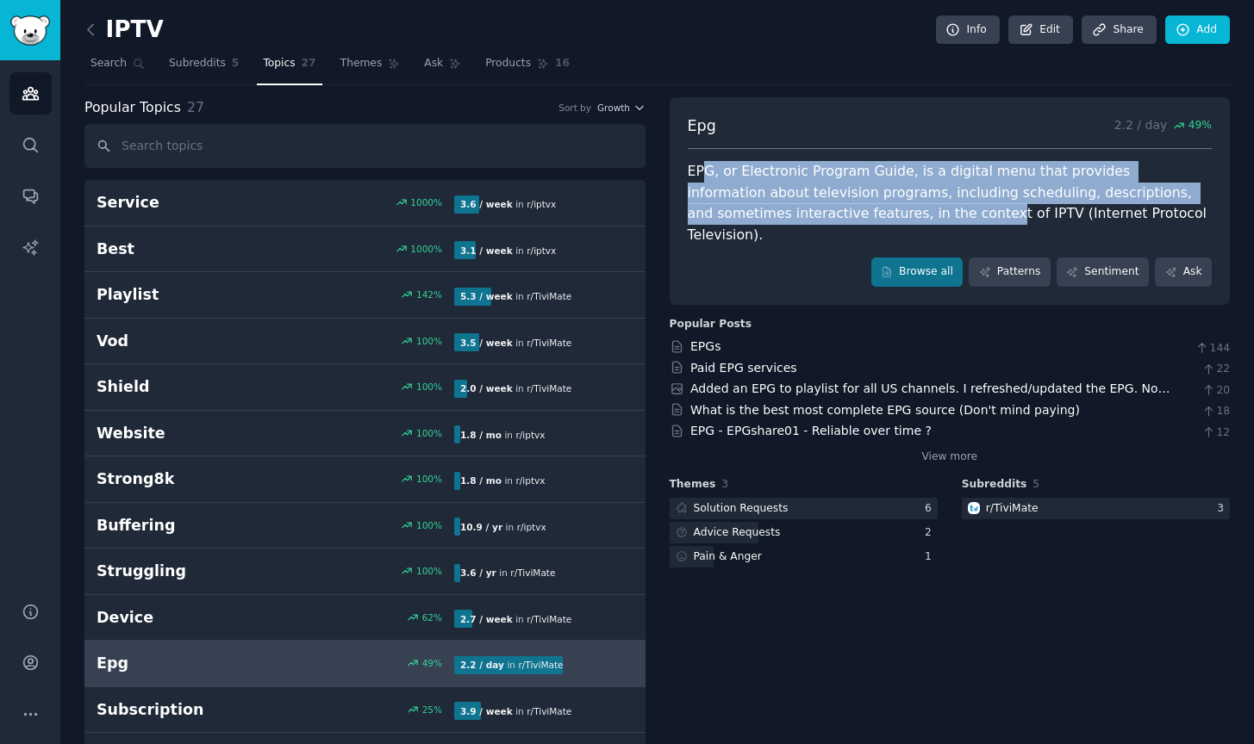
drag, startPoint x: 700, startPoint y: 171, endPoint x: 819, endPoint y: 219, distance: 128.3
click at [819, 219] on div "EPG, or Electronic Program Guide, is a digital menu that provides information a…" at bounding box center [950, 203] width 525 height 84
click at [710, 361] on link "Paid EPG services" at bounding box center [743, 368] width 107 height 14
